Goal: Task Accomplishment & Management: Use online tool/utility

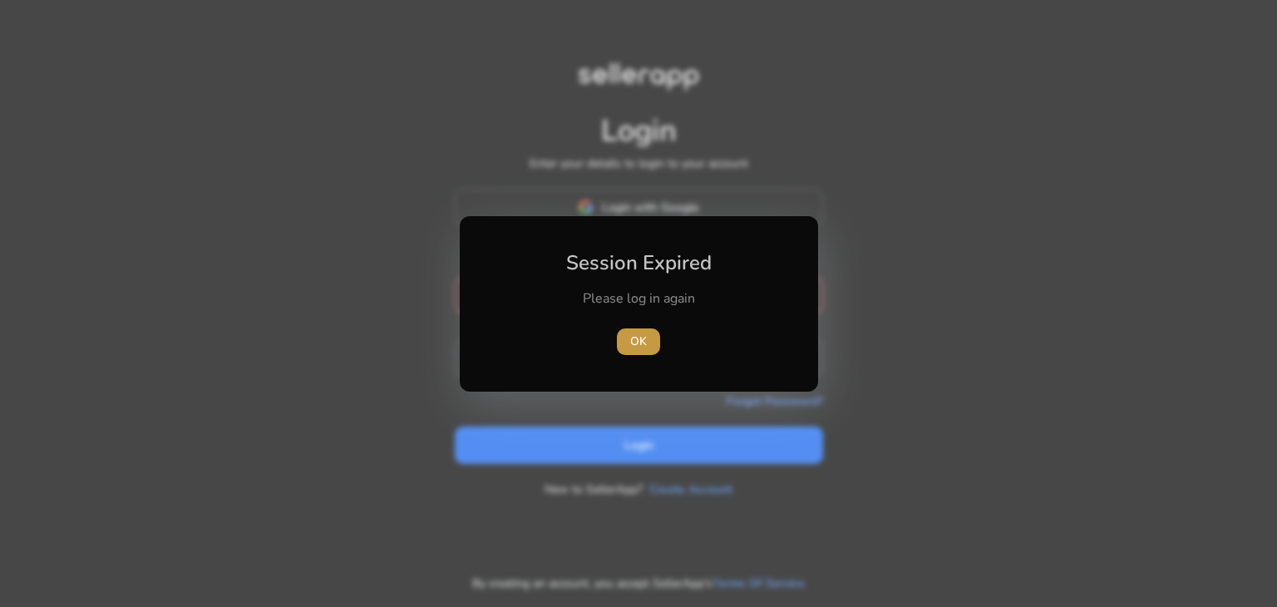
type input "**********"
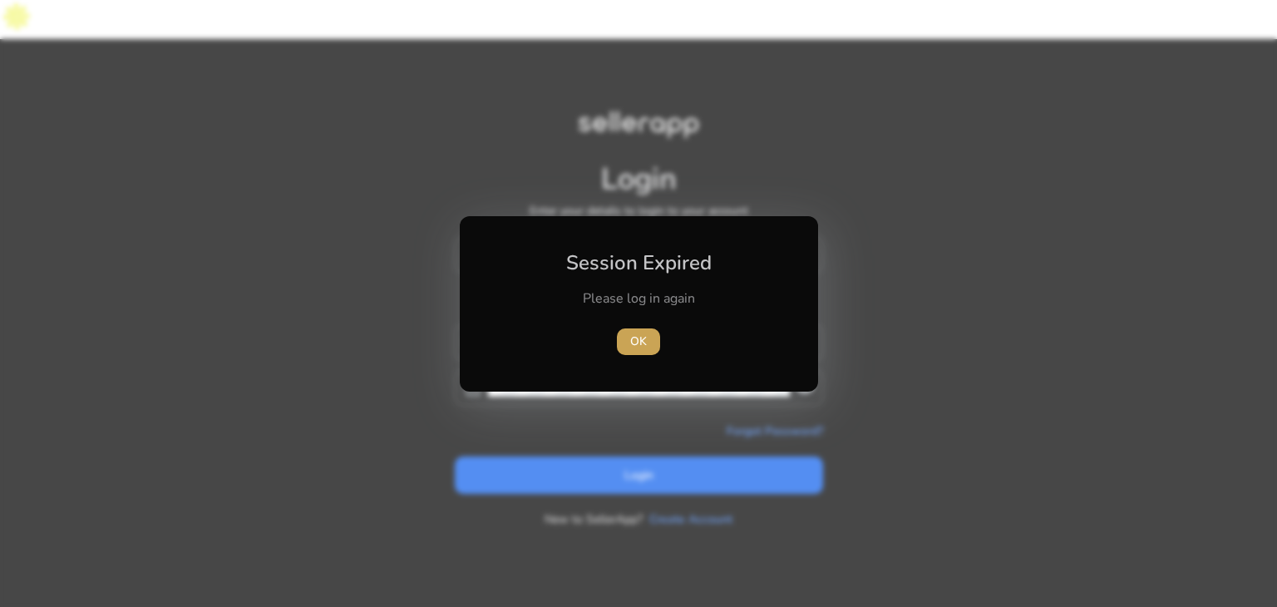
click at [639, 347] on span "OK" at bounding box center [638, 341] width 17 height 17
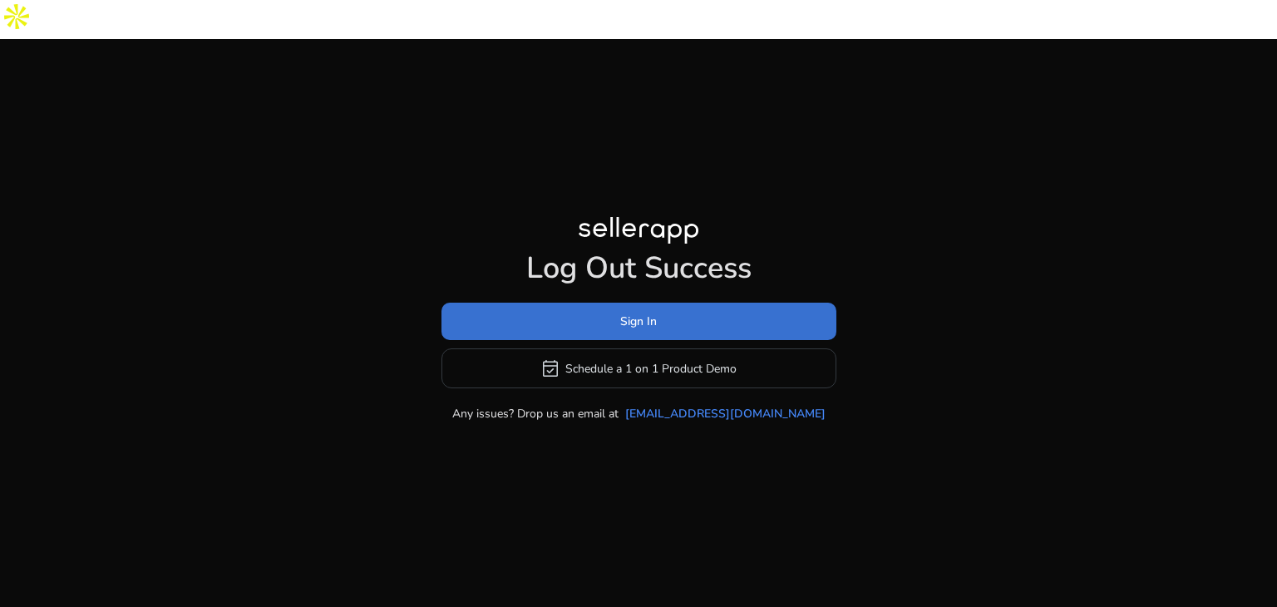
click at [589, 302] on span at bounding box center [638, 322] width 395 height 40
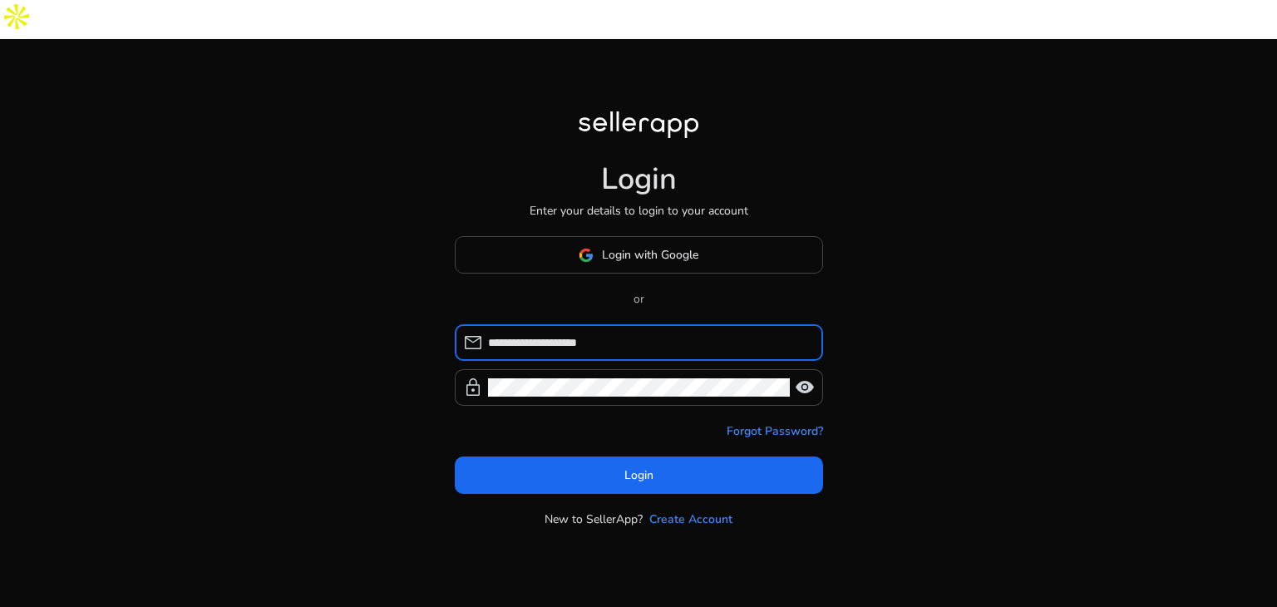
click at [532, 333] on input "**********" at bounding box center [649, 342] width 322 height 18
type input "**********"
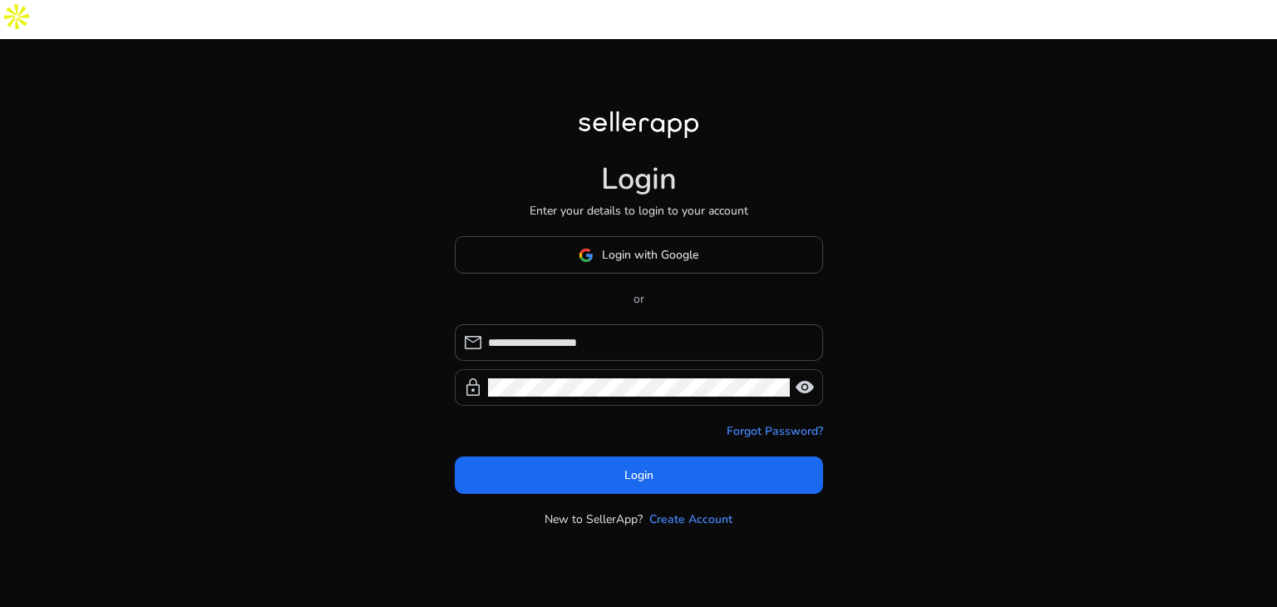
click at [800, 377] on span "visibility" at bounding box center [805, 387] width 20 height 20
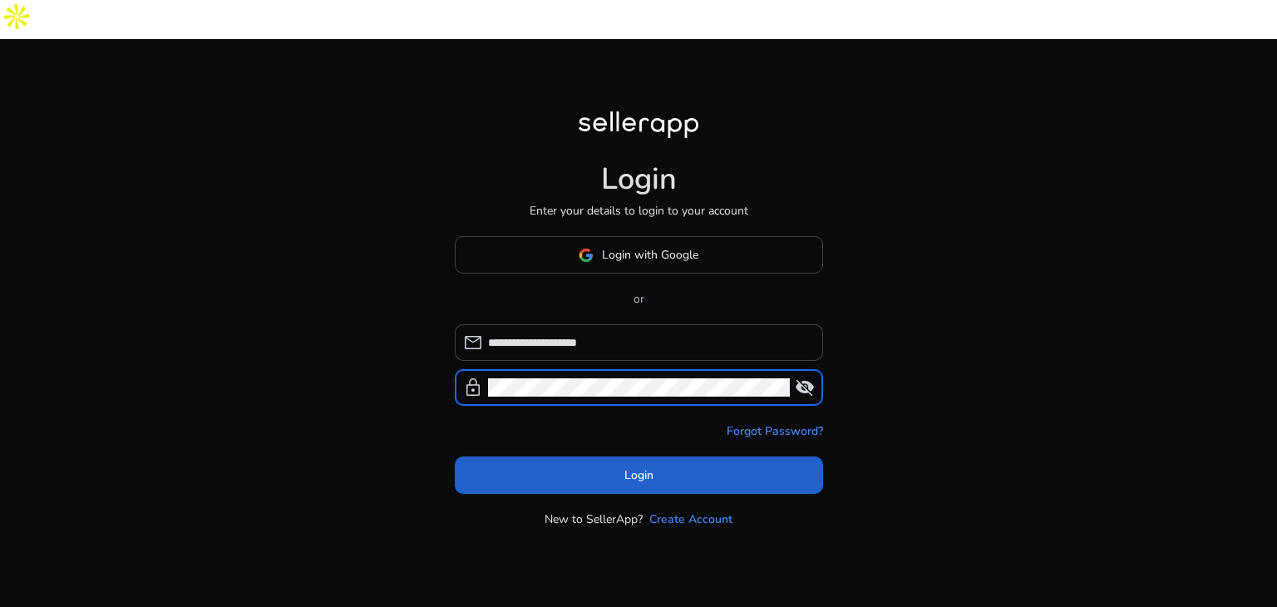
click at [515, 456] on span at bounding box center [639, 476] width 368 height 40
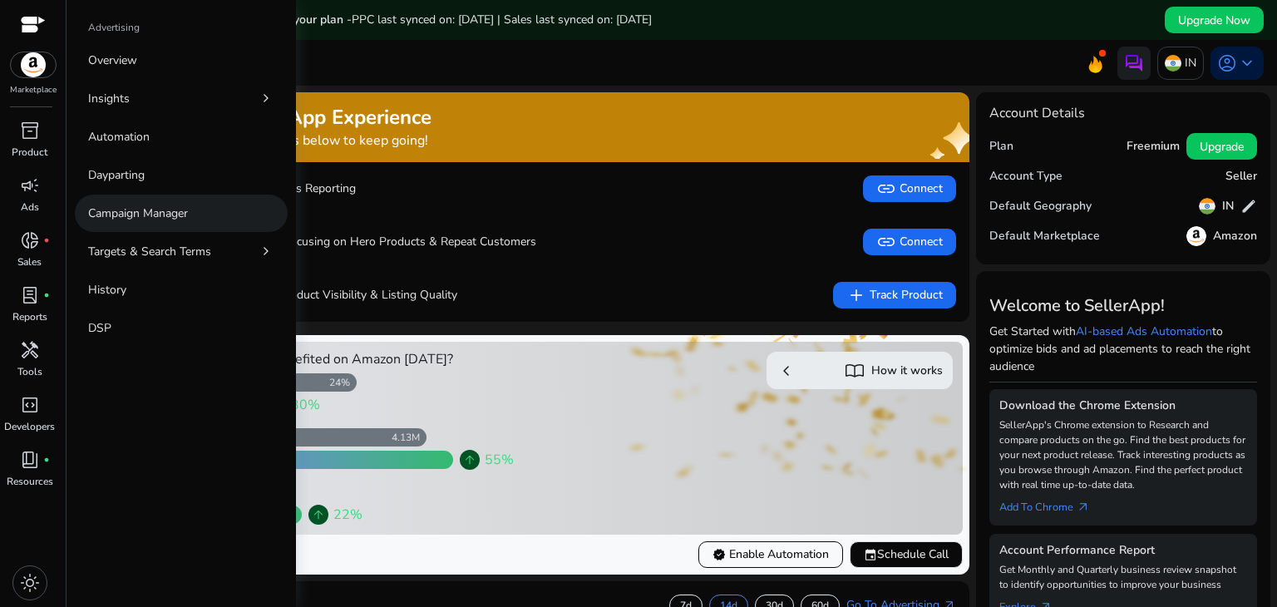
click at [129, 200] on link "Campaign Manager" at bounding box center [181, 213] width 213 height 37
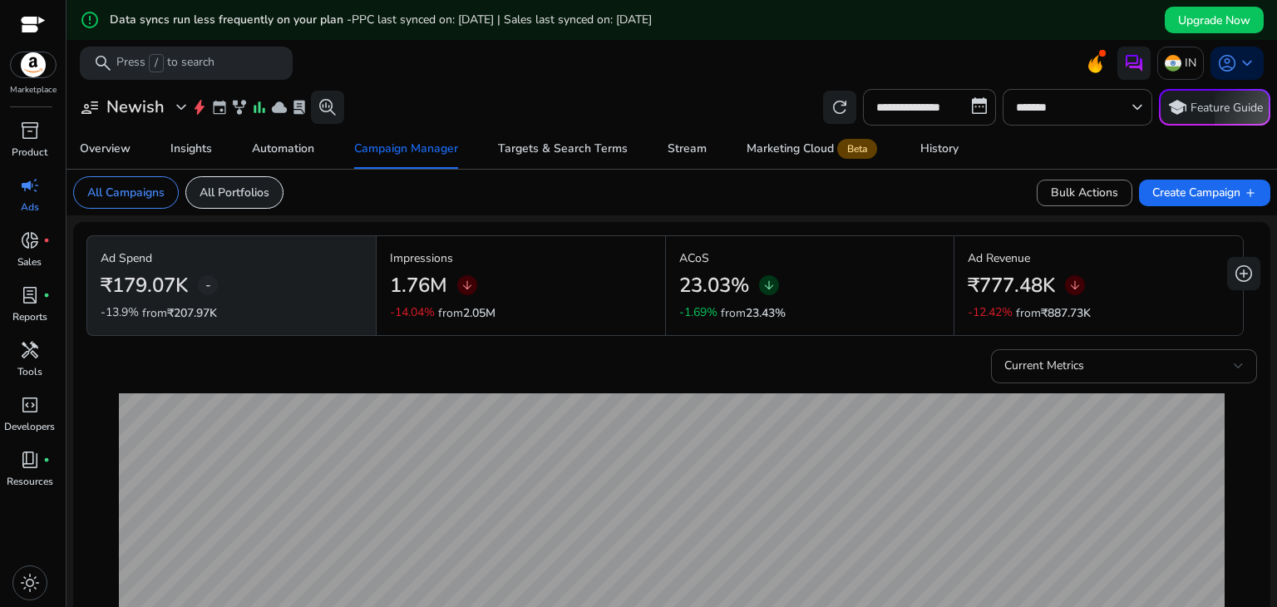
click at [234, 193] on p "All Portfolios" at bounding box center [235, 192] width 70 height 17
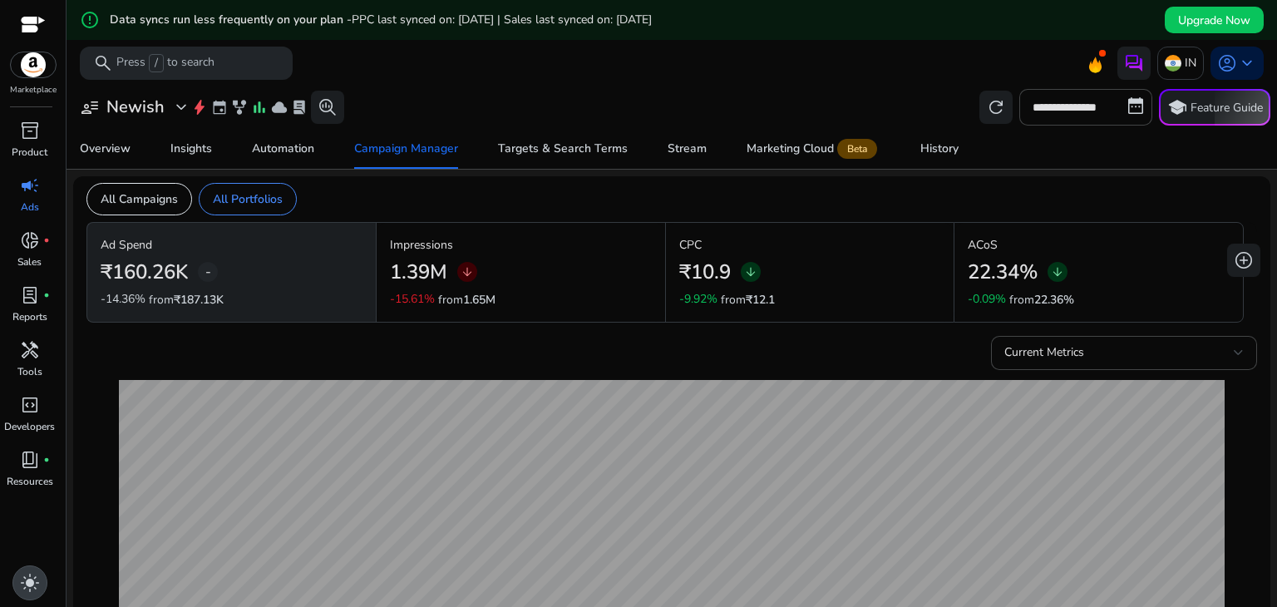
click at [40, 577] on div "light_mode" at bounding box center [29, 582] width 35 height 35
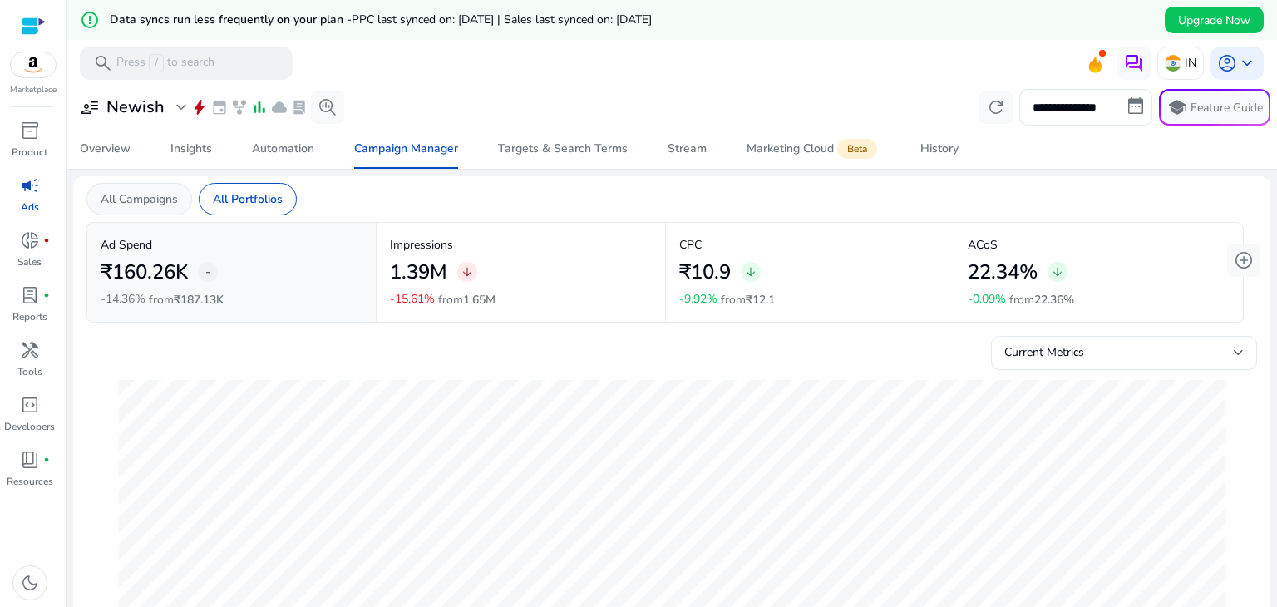
click at [141, 207] on div "All Campaigns" at bounding box center [139, 199] width 106 height 32
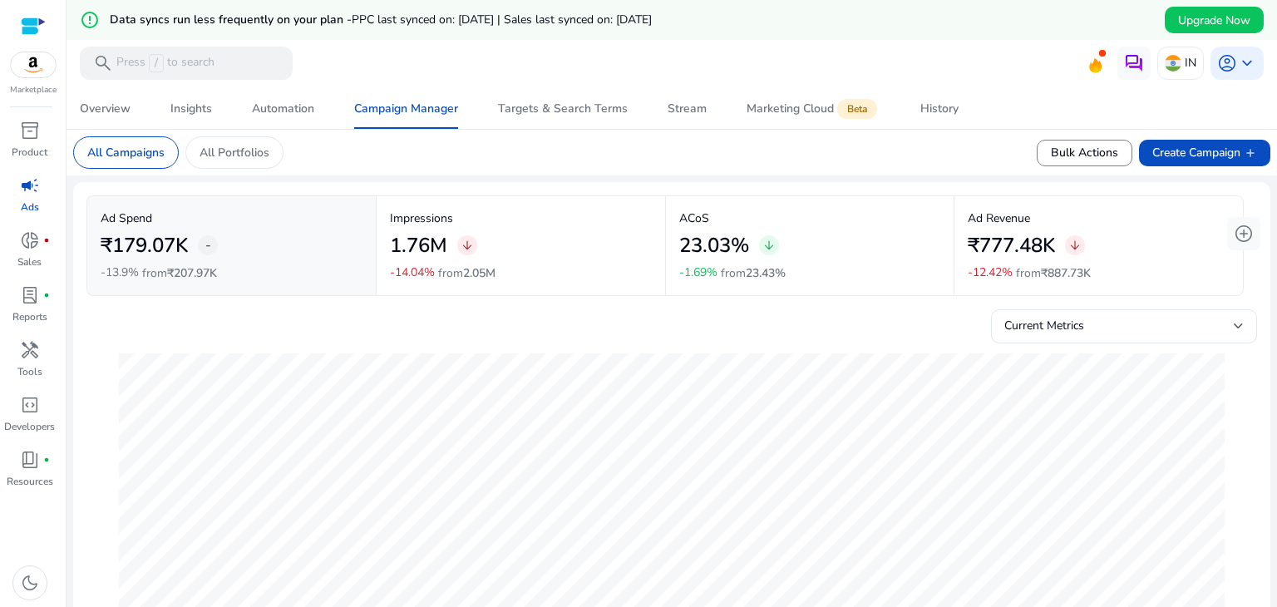
scroll to position [40, 0]
click at [246, 147] on p "All Portfolios" at bounding box center [235, 152] width 70 height 17
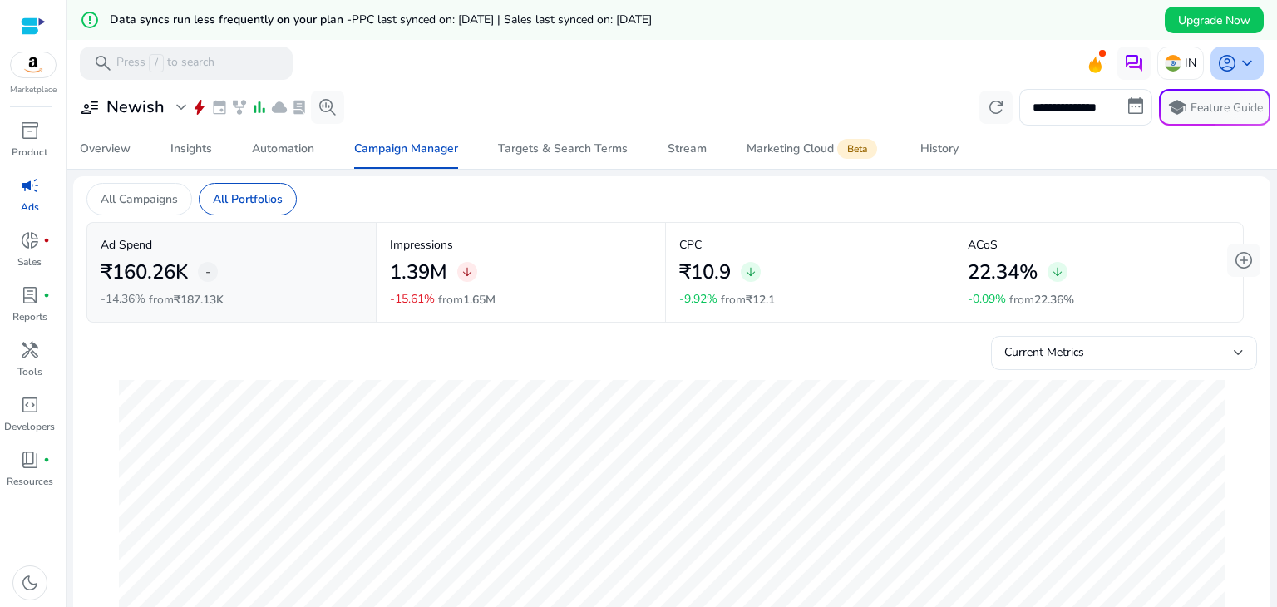
click at [1223, 62] on span "account_circle" at bounding box center [1227, 63] width 20 height 20
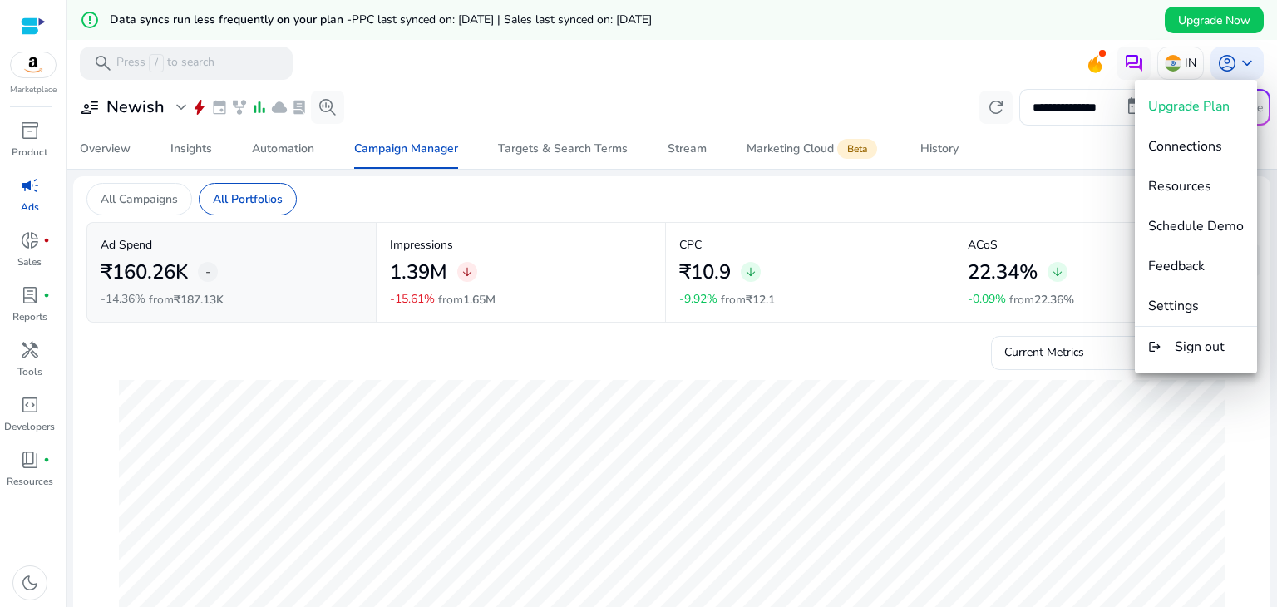
click at [1123, 423] on div at bounding box center [638, 303] width 1277 height 607
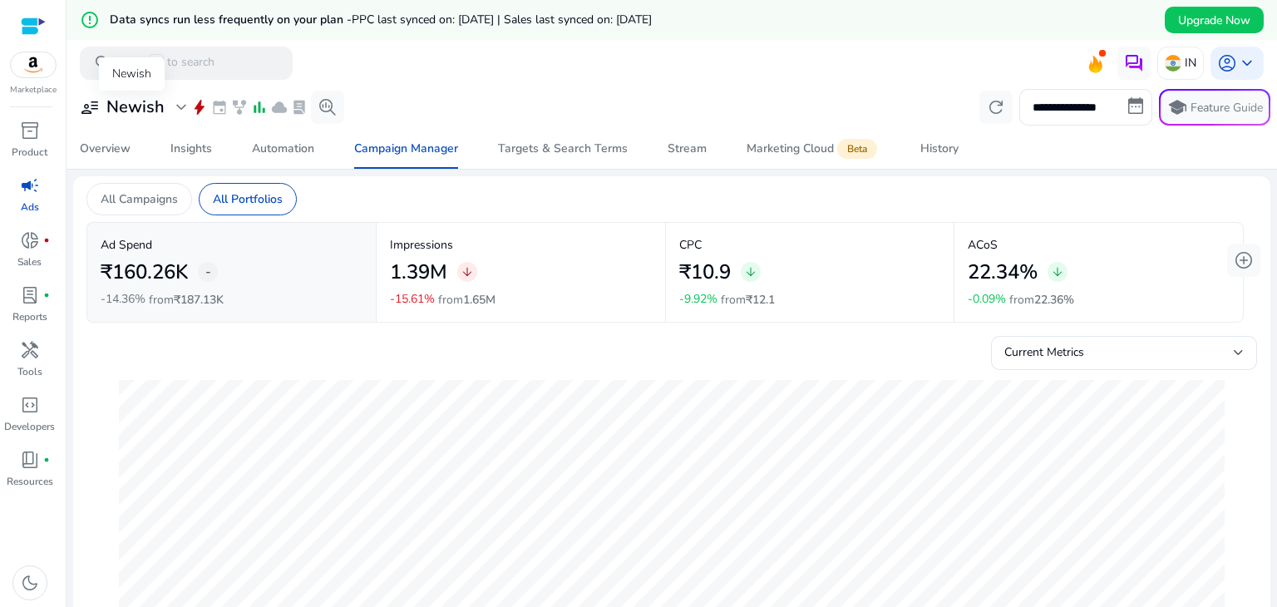
click at [150, 114] on h3 "Newish" at bounding box center [135, 107] width 58 height 20
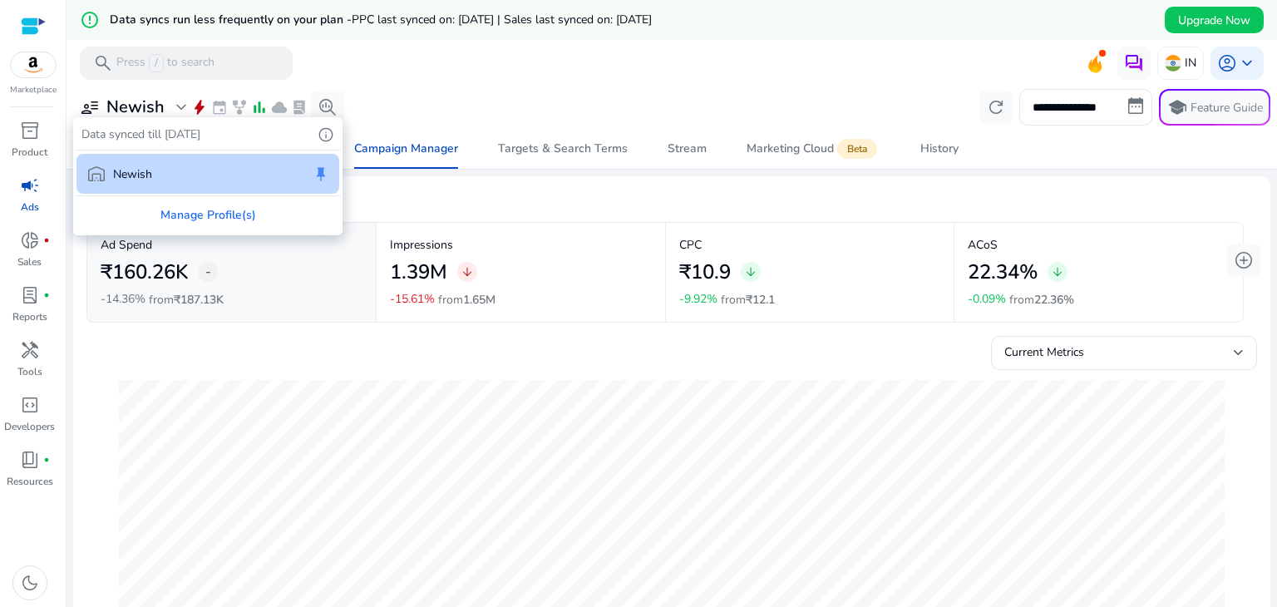
click at [486, 91] on div at bounding box center [638, 303] width 1277 height 607
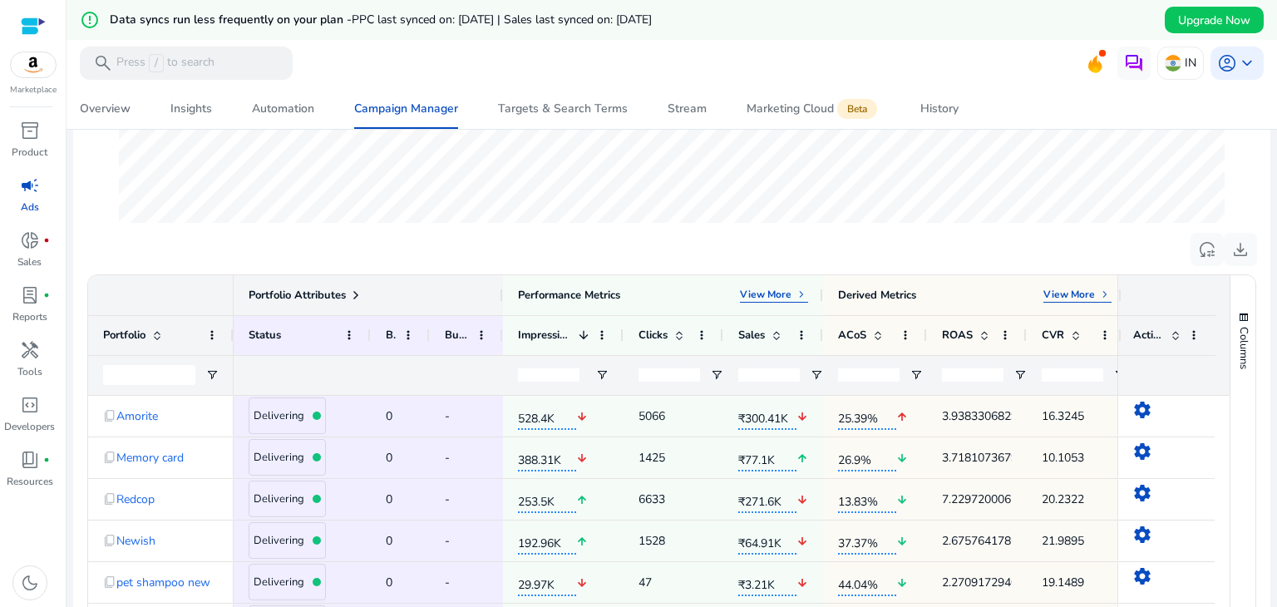
scroll to position [602, 0]
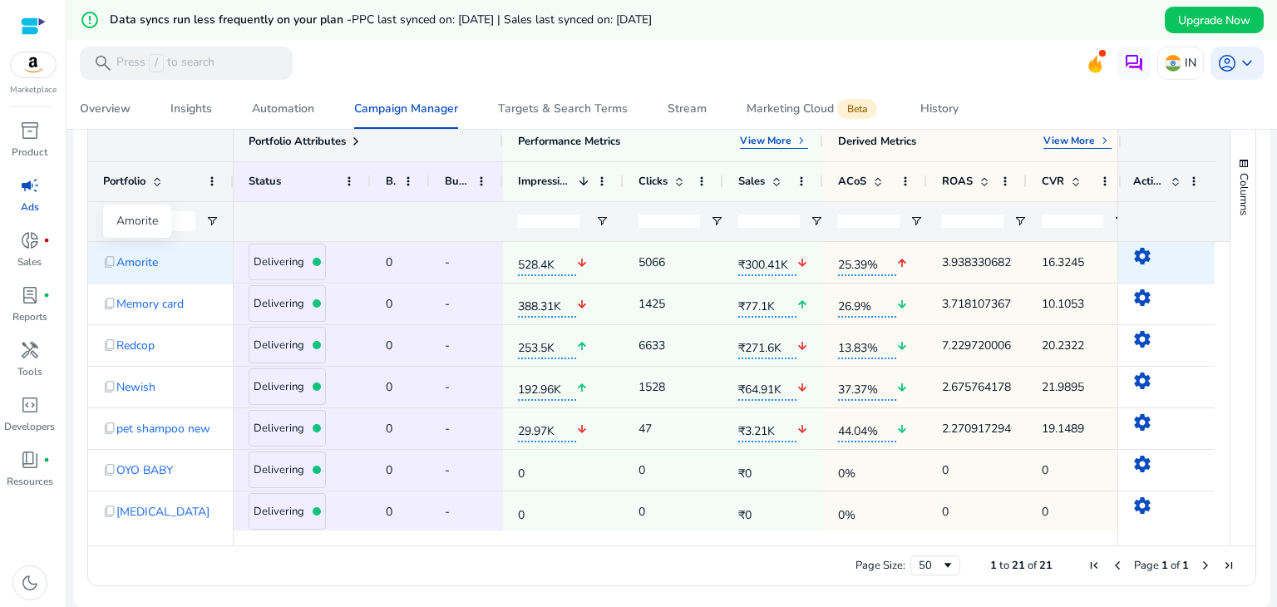
click at [133, 256] on span "Amorite" at bounding box center [137, 262] width 42 height 34
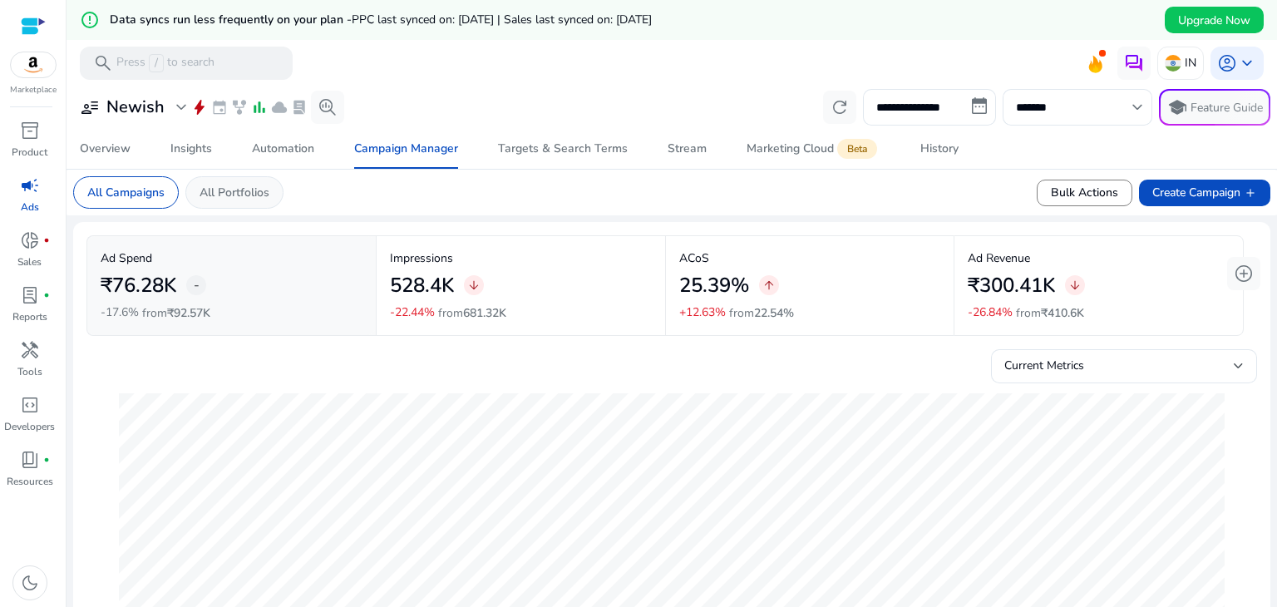
click at [219, 182] on div "All Portfolios" at bounding box center [234, 192] width 98 height 32
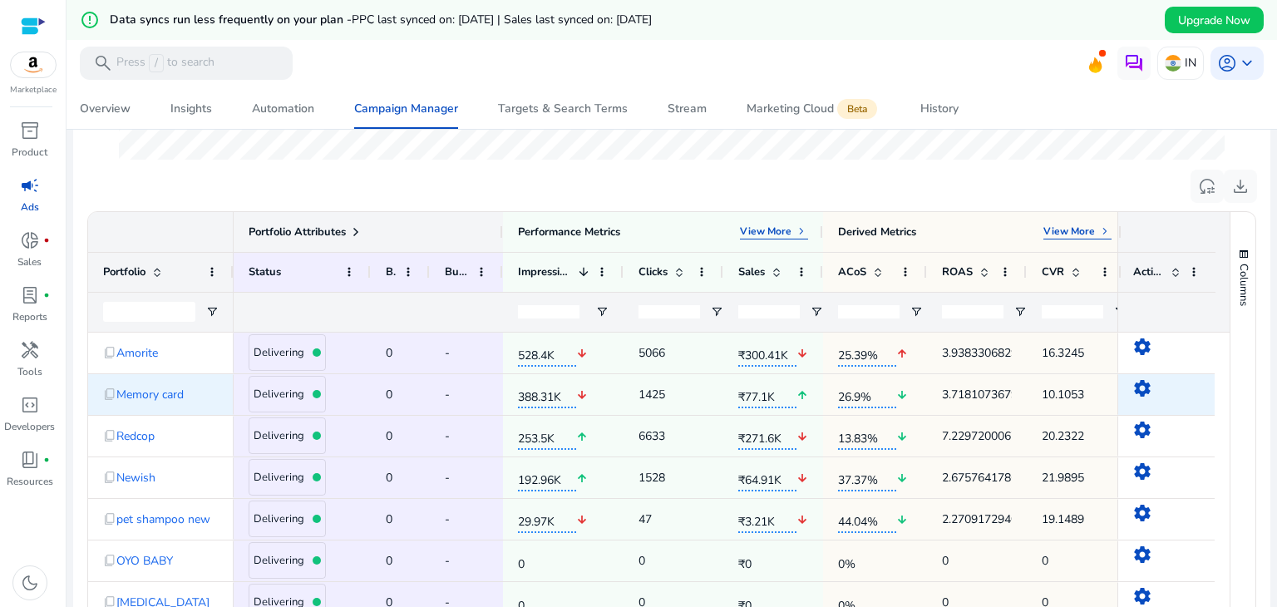
scroll to position [512, 0]
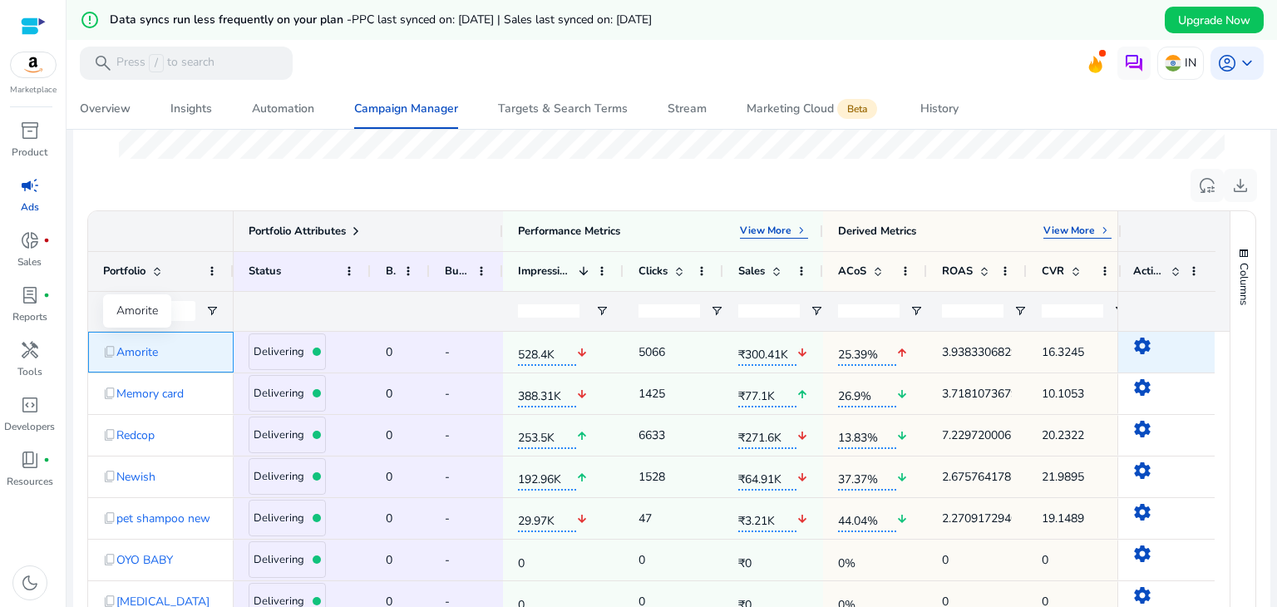
click at [141, 338] on span "Amorite" at bounding box center [137, 352] width 42 height 34
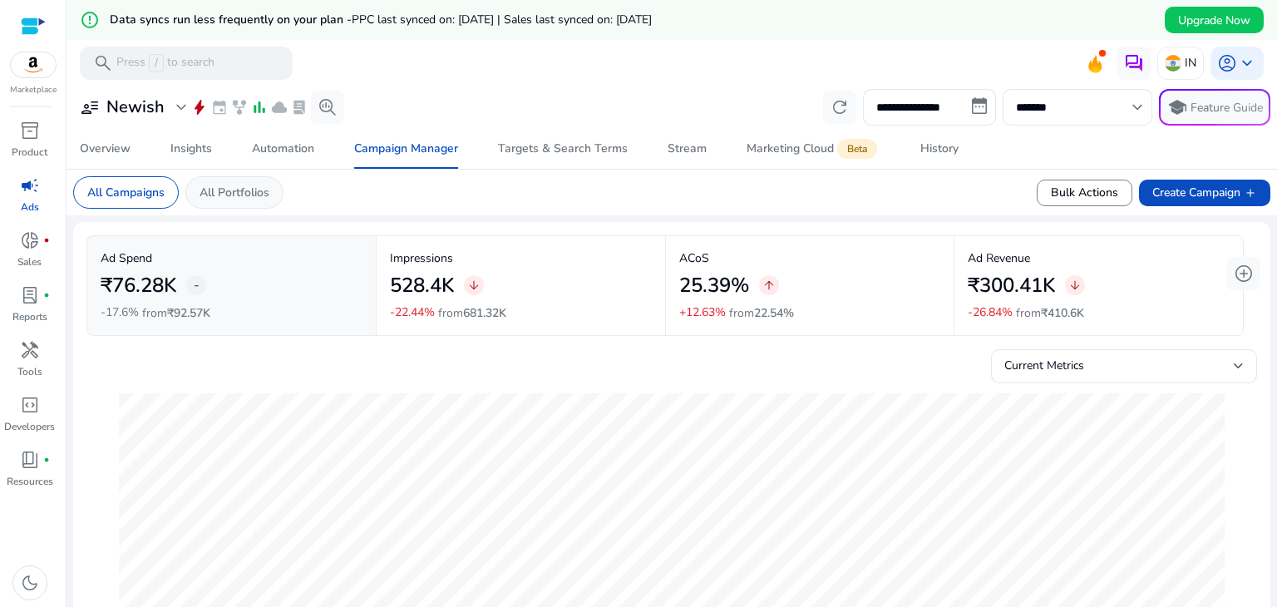
click at [249, 187] on p "All Portfolios" at bounding box center [235, 192] width 70 height 17
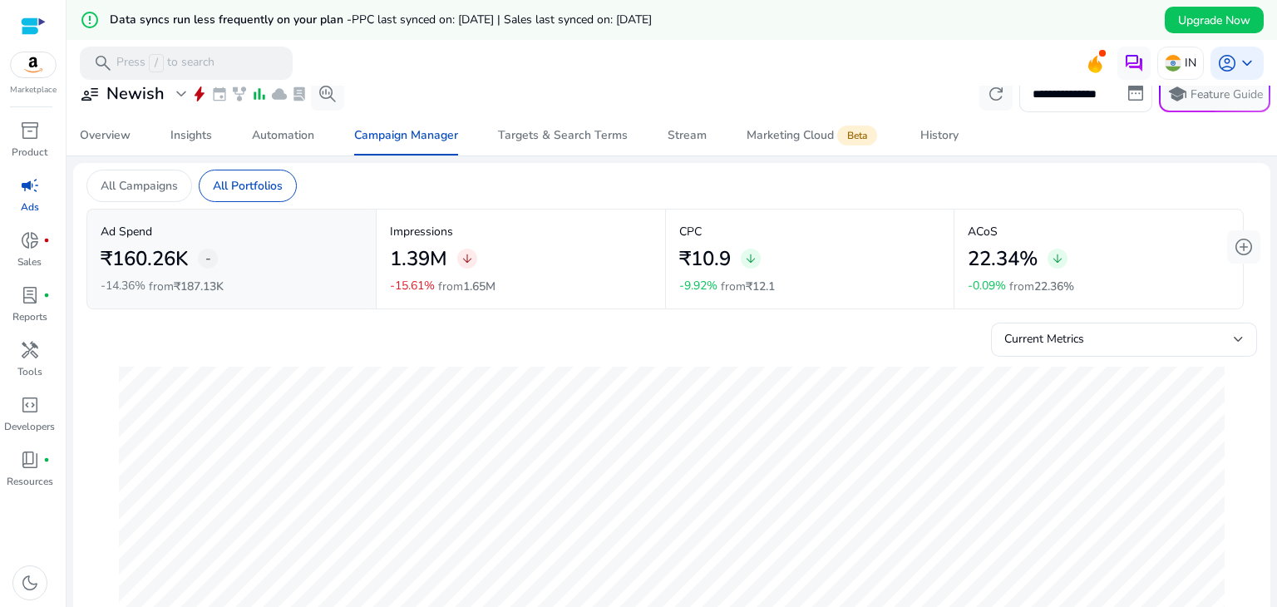
scroll to position [13, 0]
click at [1132, 348] on div "Current Metrics" at bounding box center [1123, 339] width 239 height 20
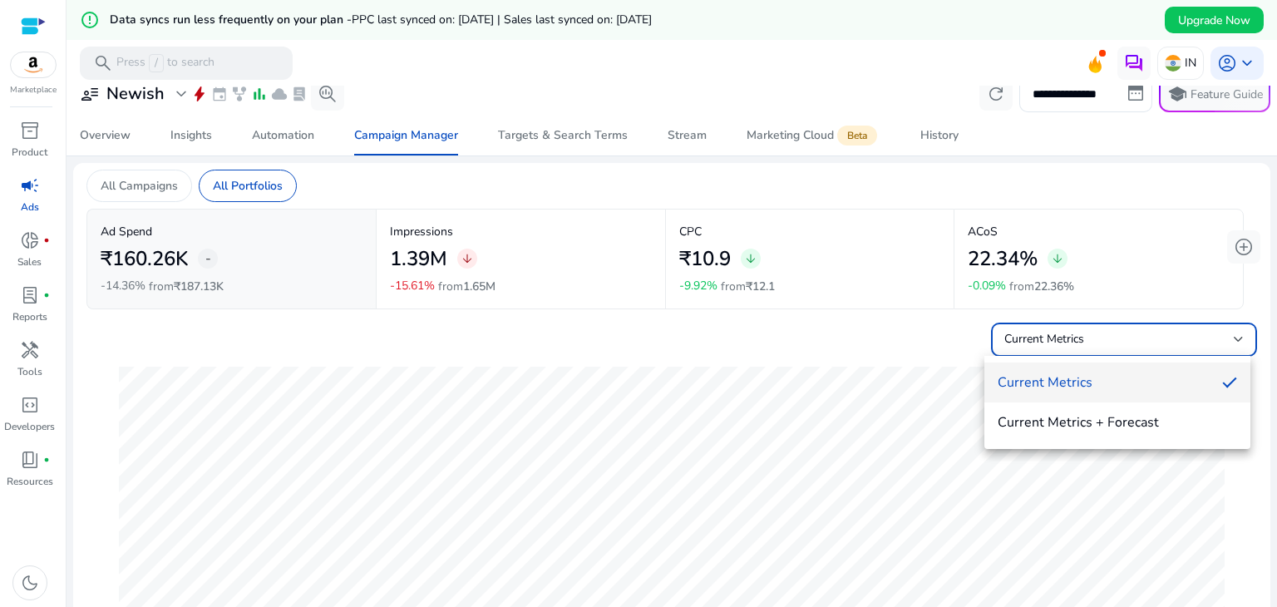
click at [928, 356] on div at bounding box center [638, 303] width 1277 height 607
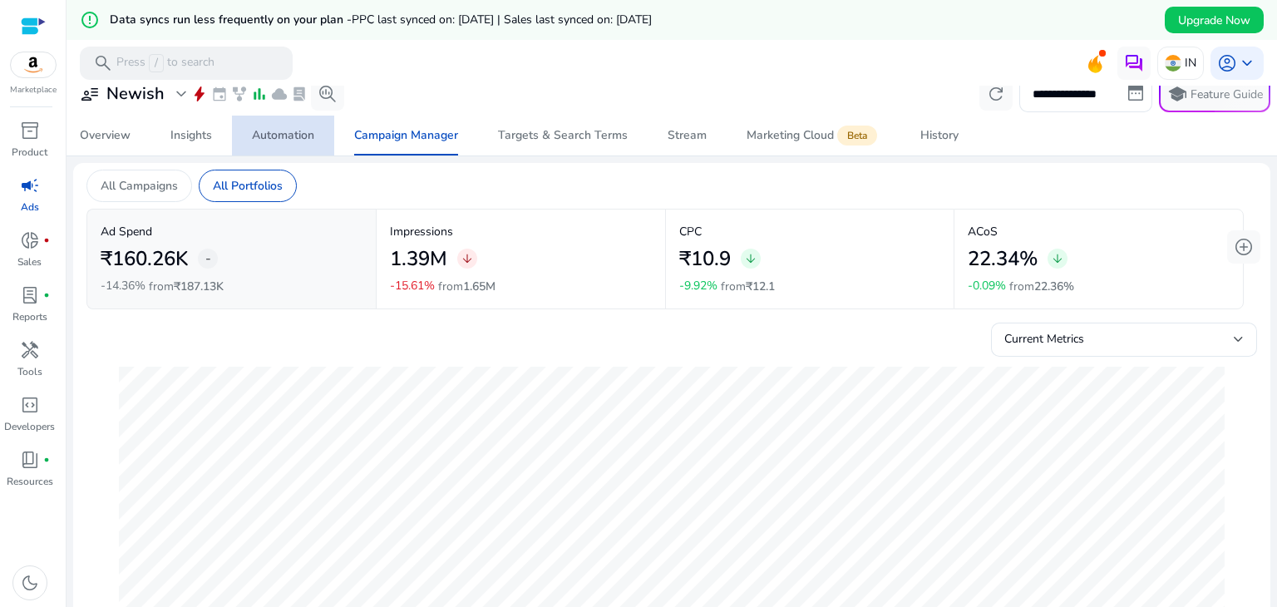
click at [304, 141] on div "Automation" at bounding box center [283, 136] width 62 height 12
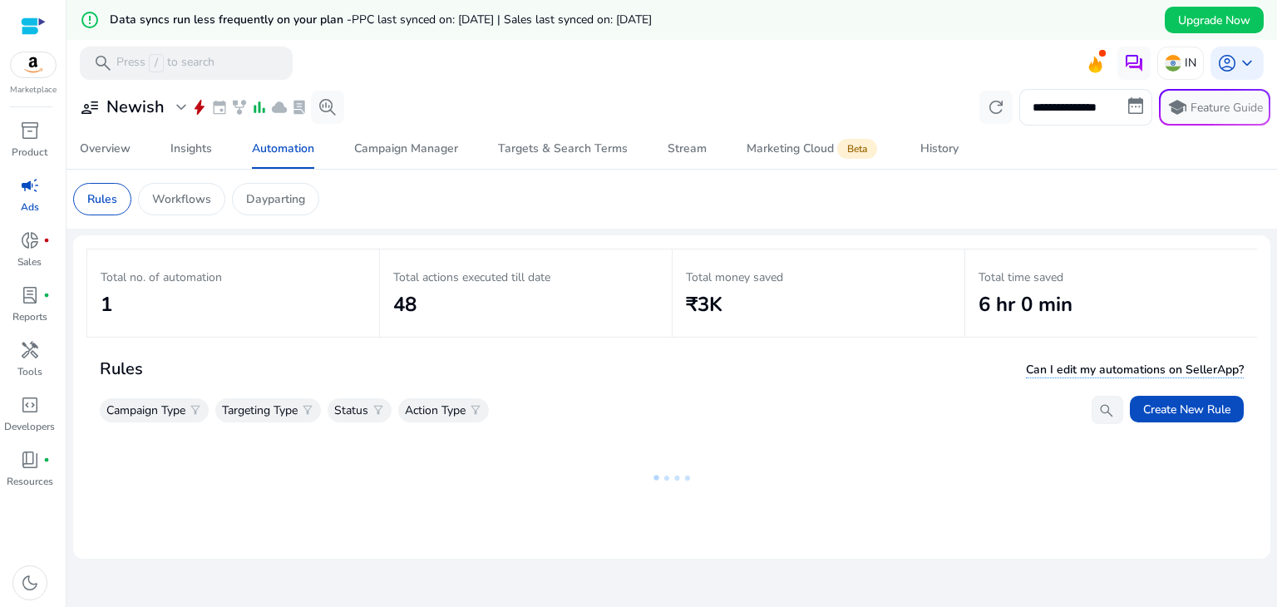
scroll to position [40, 0]
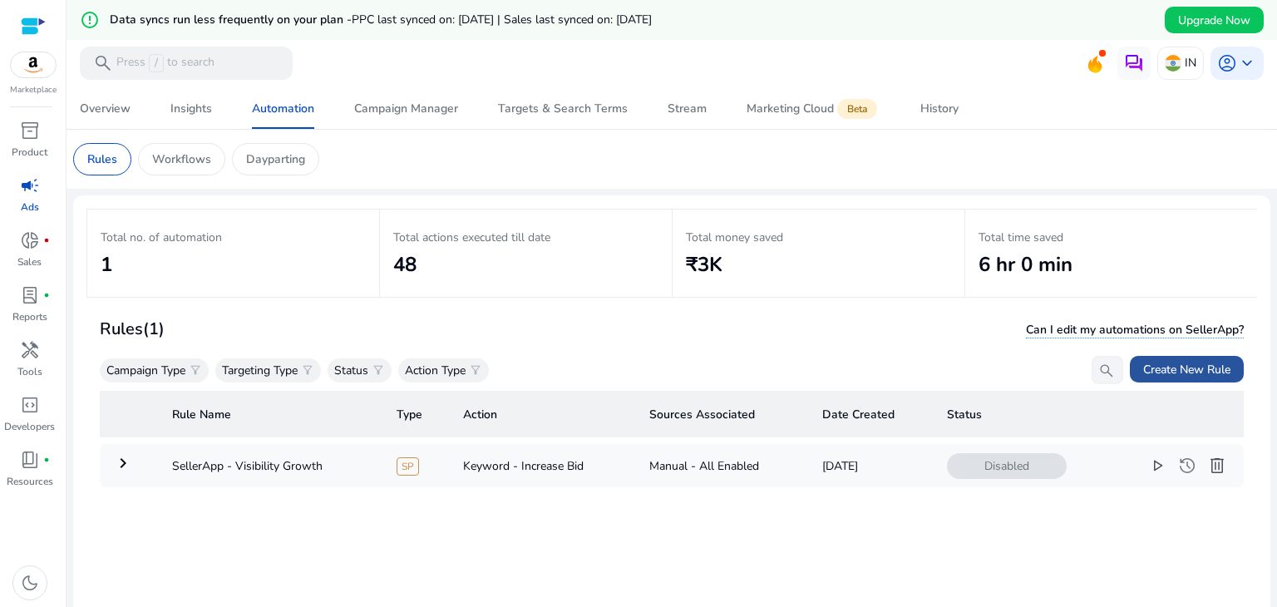
click at [1197, 357] on span at bounding box center [1187, 369] width 114 height 40
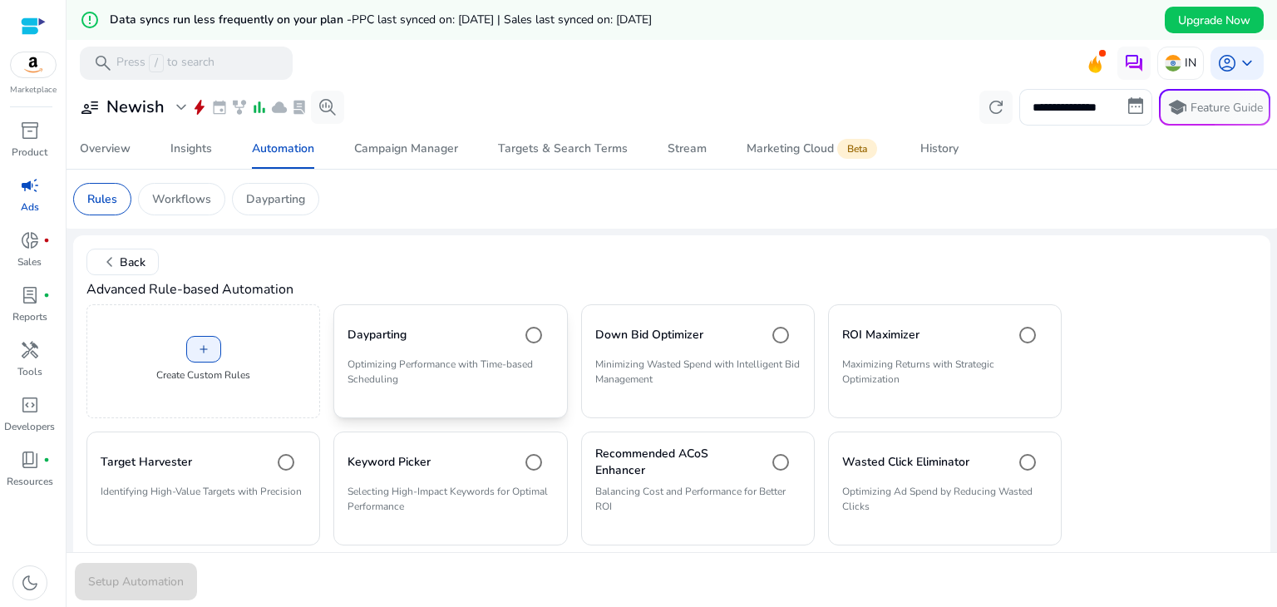
click at [493, 360] on p "Optimizing Performance with Time-based Scheduling" at bounding box center [450, 378] width 205 height 43
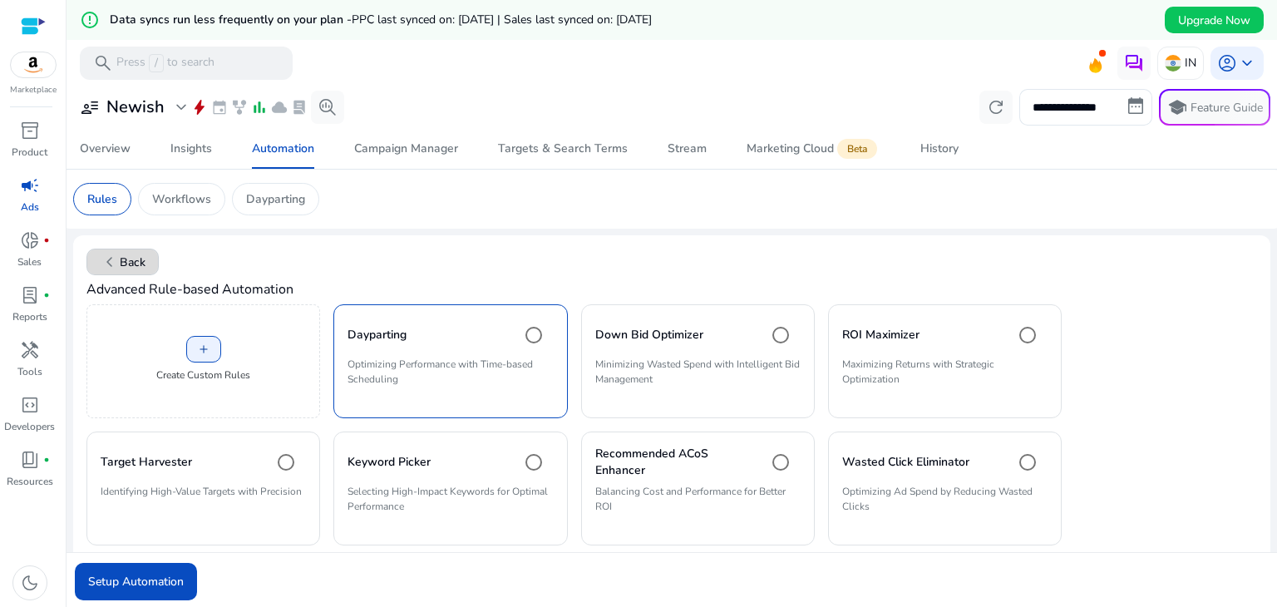
click at [106, 269] on span "chevron_left" at bounding box center [110, 262] width 20 height 20
